Goal: Use online tool/utility: Use online tool/utility

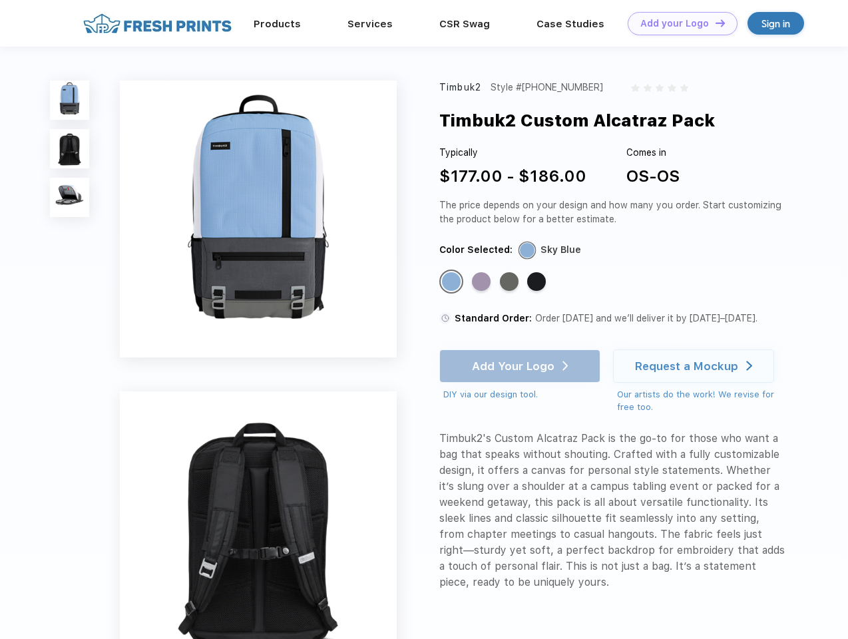
click at [677, 23] on link "Add your Logo Design Tool" at bounding box center [683, 23] width 110 height 23
click at [0, 0] on div "Design Tool" at bounding box center [0, 0] width 0 height 0
click at [714, 23] on link "Add your Logo Design Tool" at bounding box center [683, 23] width 110 height 23
click at [70, 100] on img at bounding box center [69, 100] width 39 height 39
click at [70, 149] on img at bounding box center [69, 148] width 39 height 39
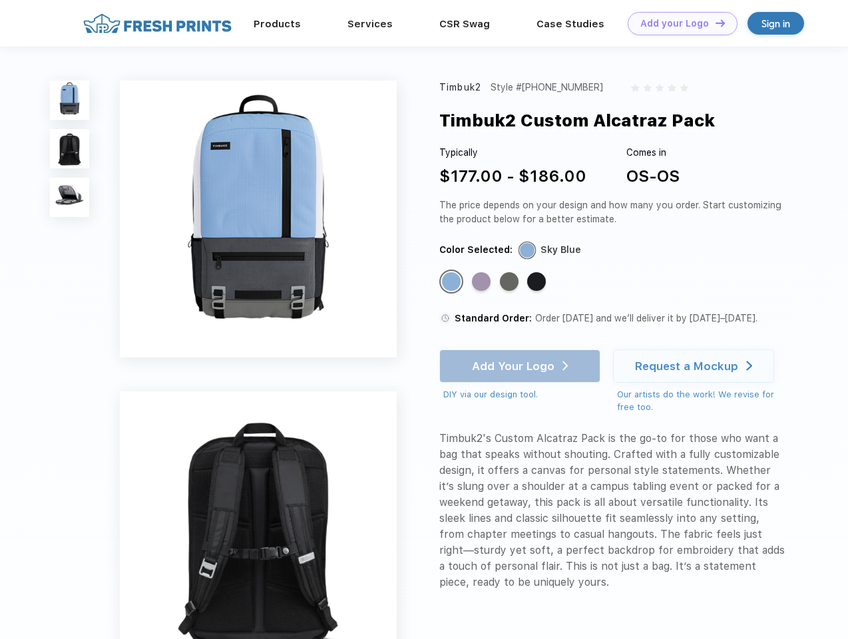
click at [70, 198] on img at bounding box center [69, 197] width 39 height 39
click at [453, 282] on div "Standard Color" at bounding box center [451, 281] width 19 height 19
click at [482, 282] on div "Standard Color" at bounding box center [481, 281] width 19 height 19
click at [510, 282] on div "Standard Color" at bounding box center [509, 281] width 19 height 19
click at [538, 282] on div "Standard Color" at bounding box center [536, 281] width 19 height 19
